Goal: Task Accomplishment & Management: Complete application form

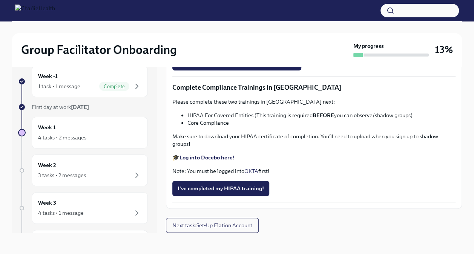
scroll to position [1356, 0]
click at [0, 0] on input "Upload [US_STATE] Telehealth Certificate" at bounding box center [0, 0] width 0 height 0
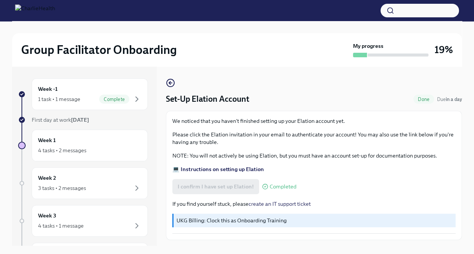
scroll to position [13, 0]
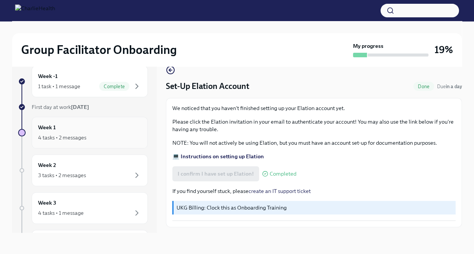
click at [118, 129] on div "Week 1 4 tasks • 2 messages" at bounding box center [89, 132] width 103 height 19
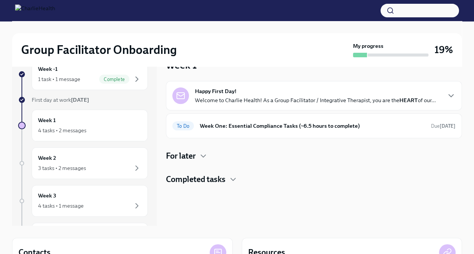
scroll to position [18, 0]
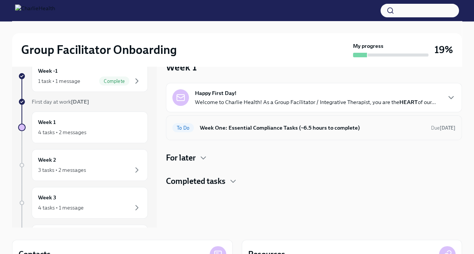
click at [237, 126] on h6 "Week One: Essential Compliance Tasks (~6.5 hours to complete)" at bounding box center [312, 128] width 225 height 8
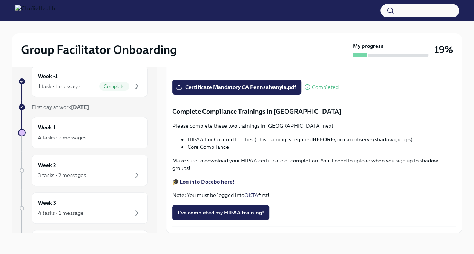
scroll to position [1704, 0]
click at [92, 169] on div "Week 2 3 tasks • 2 messages" at bounding box center [89, 170] width 103 height 19
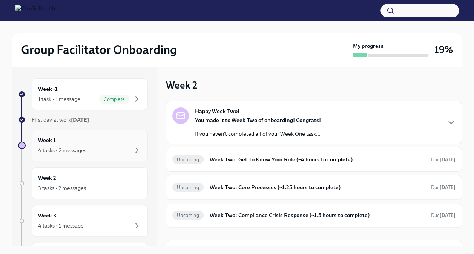
click at [119, 140] on div "Week 1 4 tasks • 2 messages" at bounding box center [89, 145] width 103 height 19
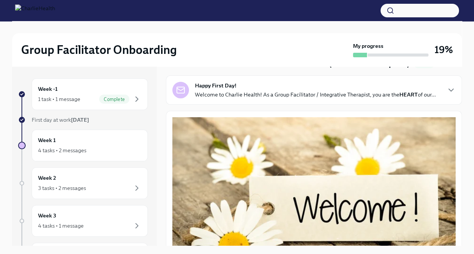
scroll to position [36, 0]
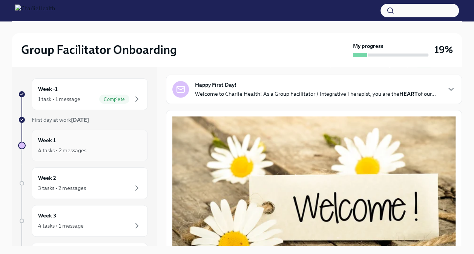
click at [115, 158] on div "Week 1 4 tasks • 2 messages" at bounding box center [90, 146] width 116 height 32
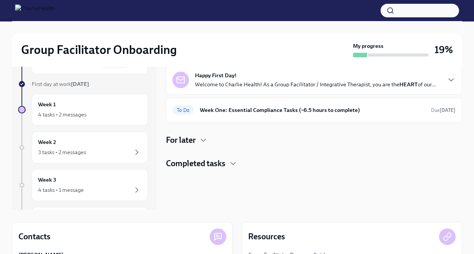
scroll to position [25, 0]
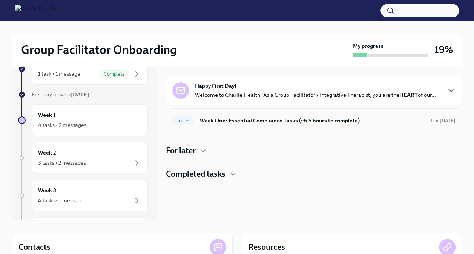
click at [237, 121] on h6 "Week One: Essential Compliance Tasks (~6.5 hours to complete)" at bounding box center [312, 121] width 225 height 8
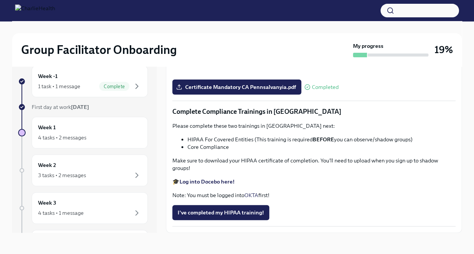
scroll to position [1704, 0]
